Goal: Information Seeking & Learning: Learn about a topic

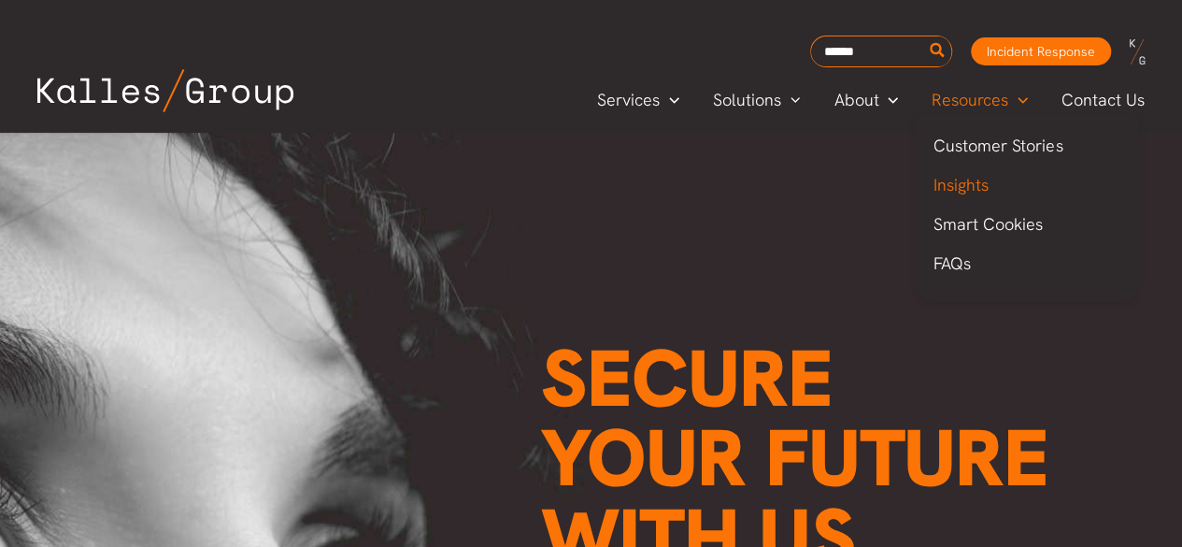
click at [971, 188] on span "Insights" at bounding box center [961, 184] width 55 height 21
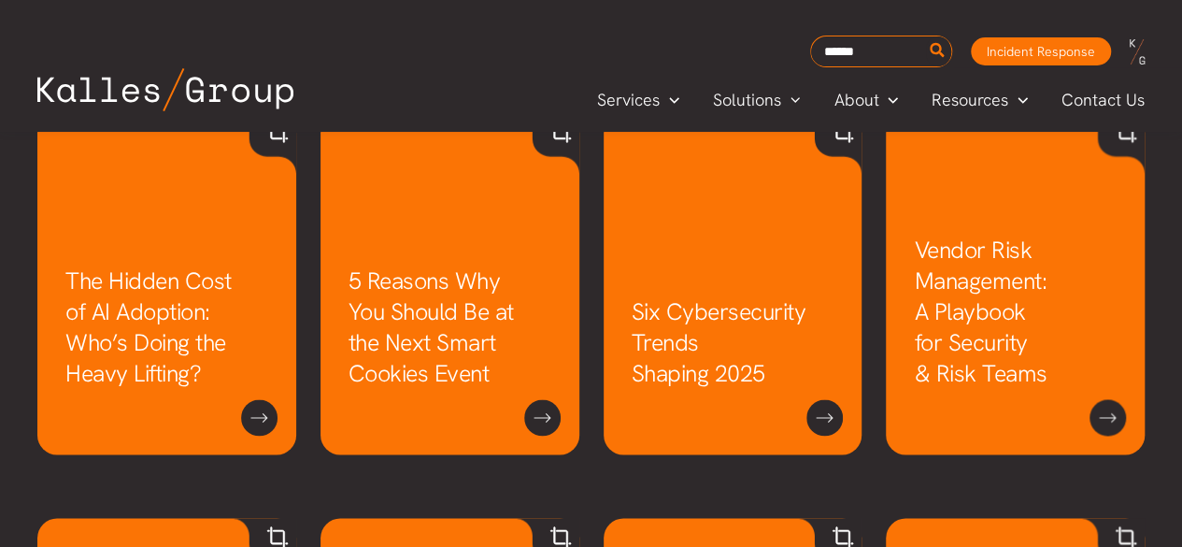
scroll to position [1348, 0]
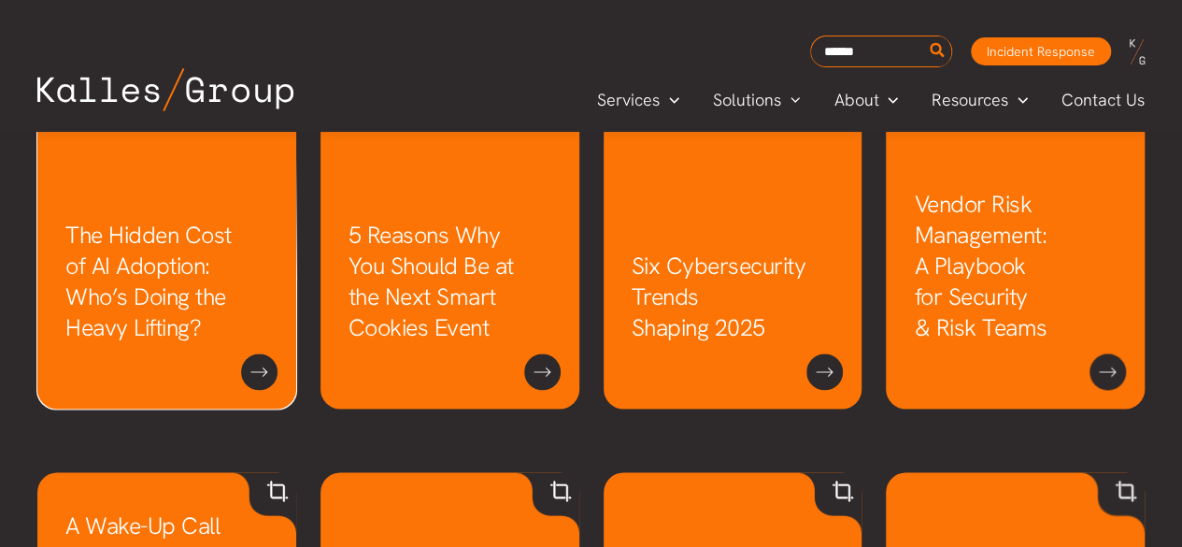
click at [153, 293] on link "The Hidden Cost of AI Adoption: Who’s Doing the Heavy Lifting?" at bounding box center [148, 281] width 166 height 123
